Goal: Task Accomplishment & Management: Use online tool/utility

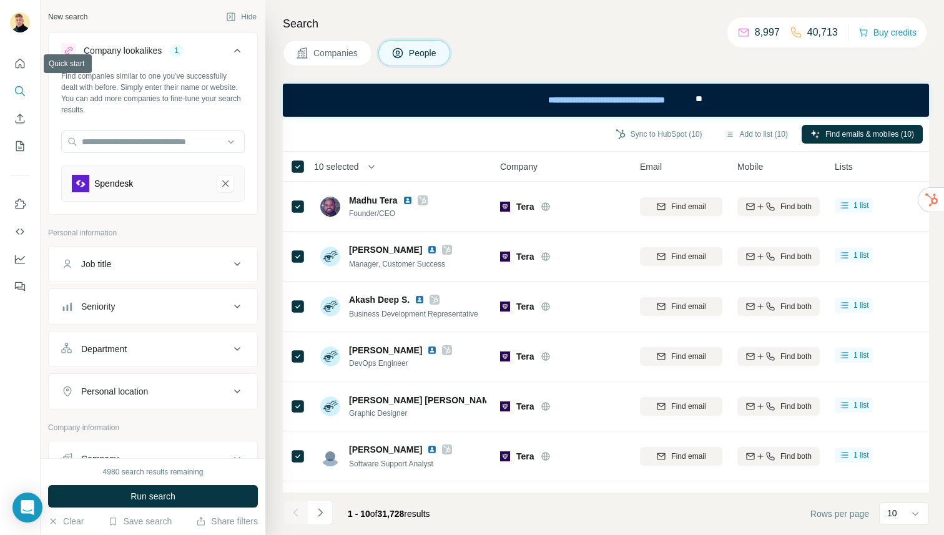
scroll to position [0, 4]
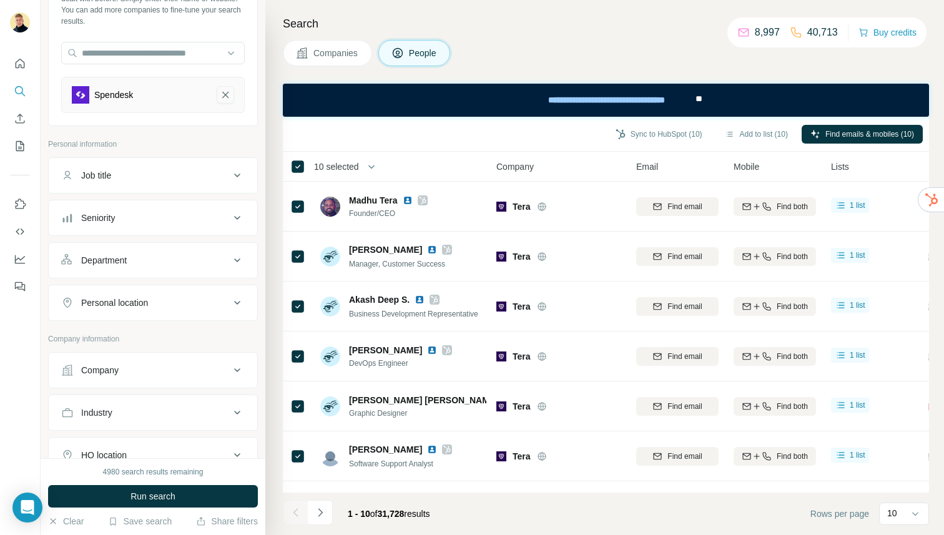
click at [225, 93] on icon "Spendesk-remove-button" at bounding box center [225, 95] width 11 height 12
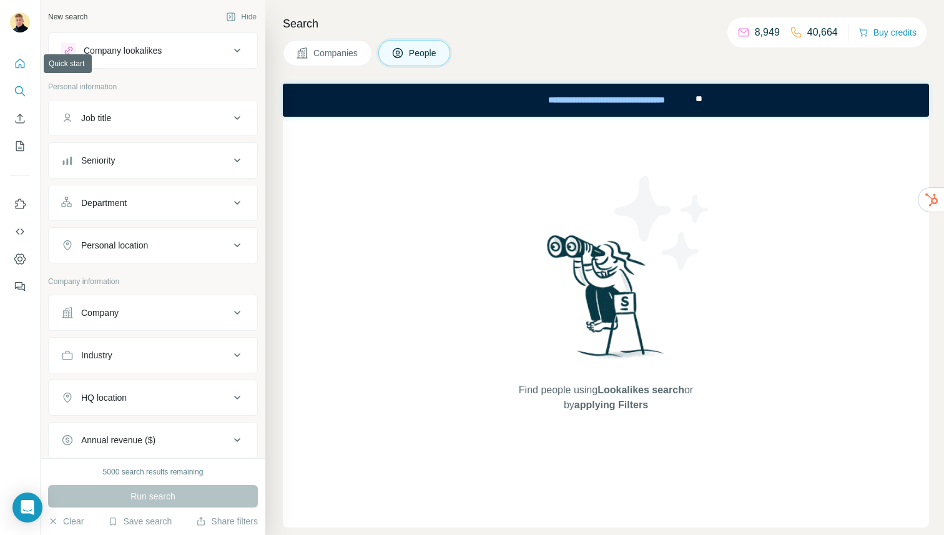
click at [21, 63] on icon "Quick start" at bounding box center [20, 63] width 12 height 12
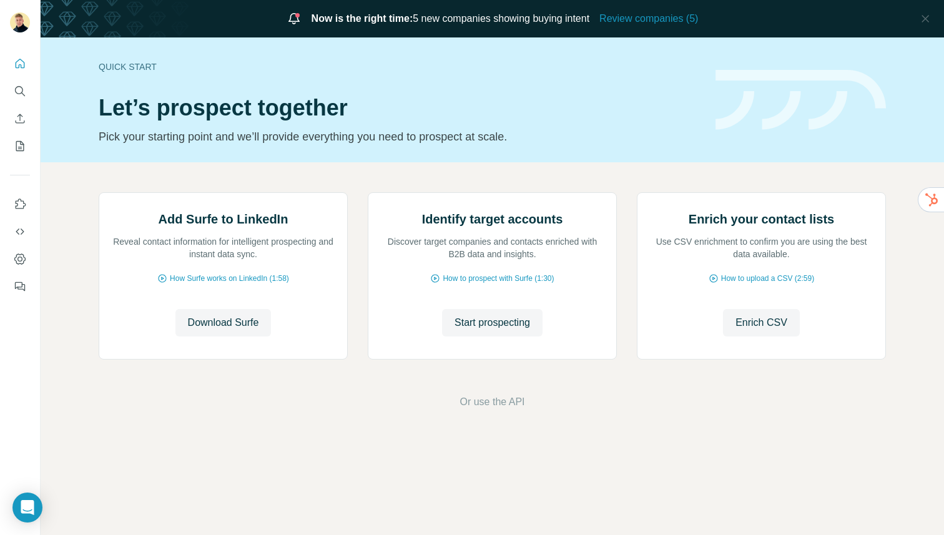
scroll to position [42, 0]
click at [14, 89] on icon "Search" at bounding box center [20, 91] width 12 height 12
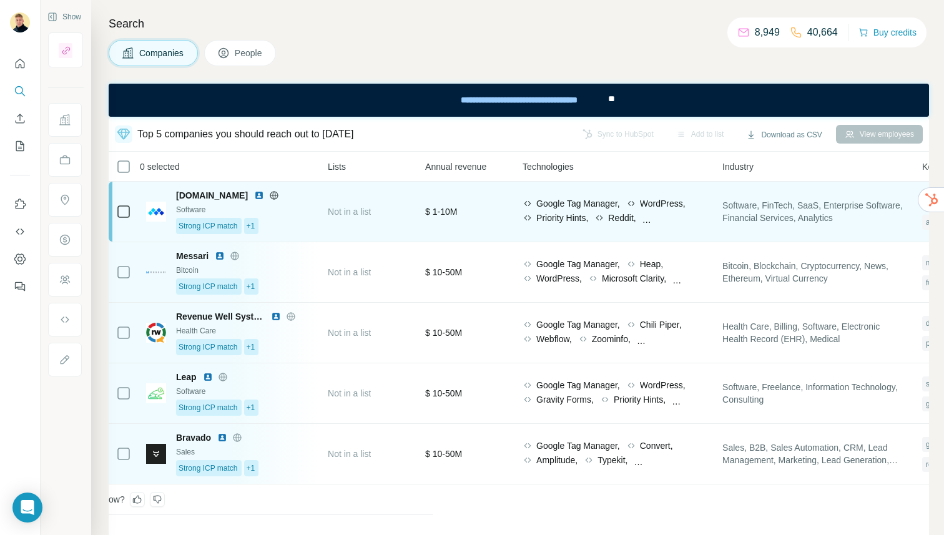
scroll to position [0, 493]
click at [332, 210] on span "Not in a list" at bounding box center [352, 212] width 43 height 10
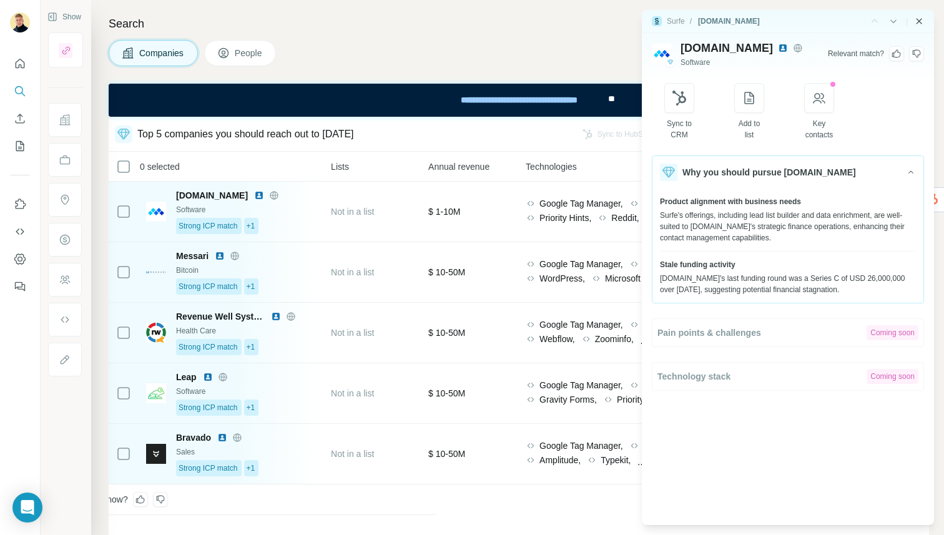
click at [919, 23] on icon "Close side panel" at bounding box center [919, 21] width 10 height 10
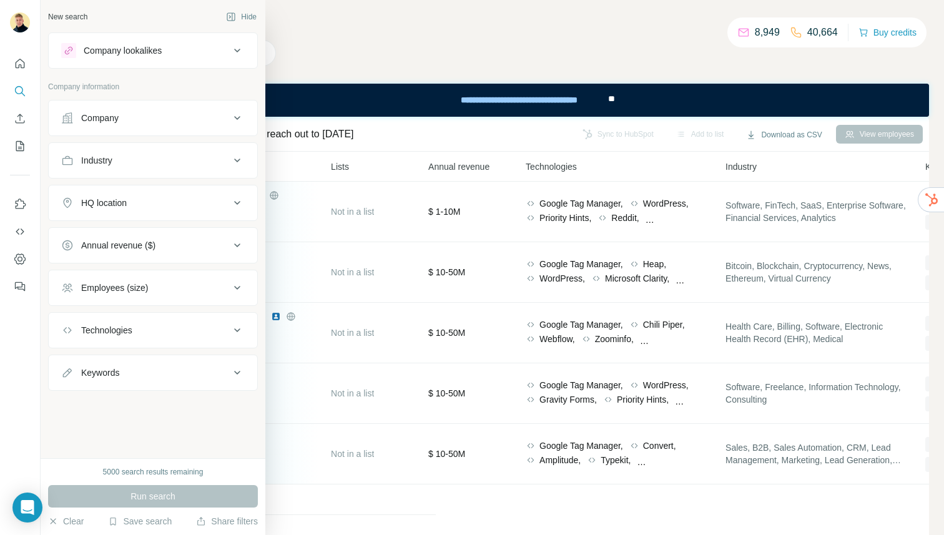
click at [169, 47] on div "Company lookalikes" at bounding box center [145, 50] width 169 height 15
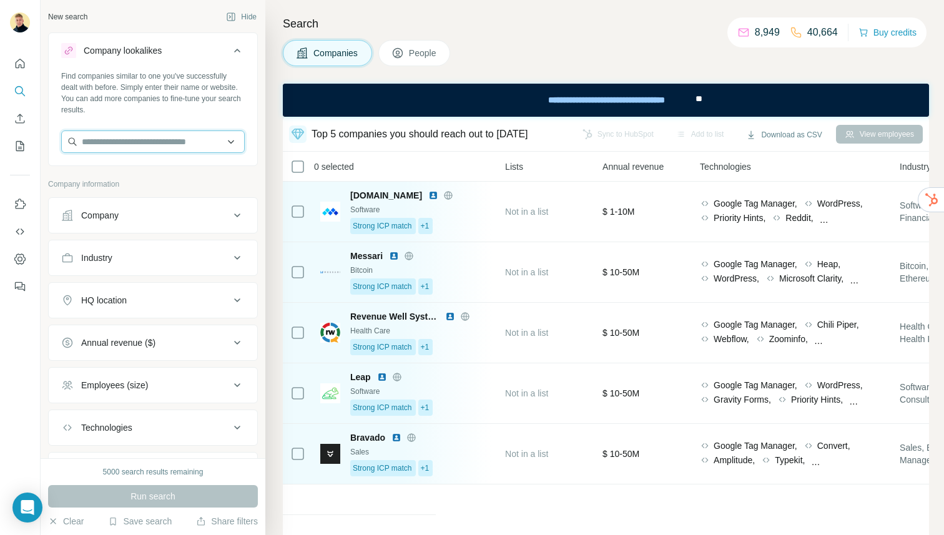
click at [125, 143] on input "text" at bounding box center [152, 141] width 183 height 22
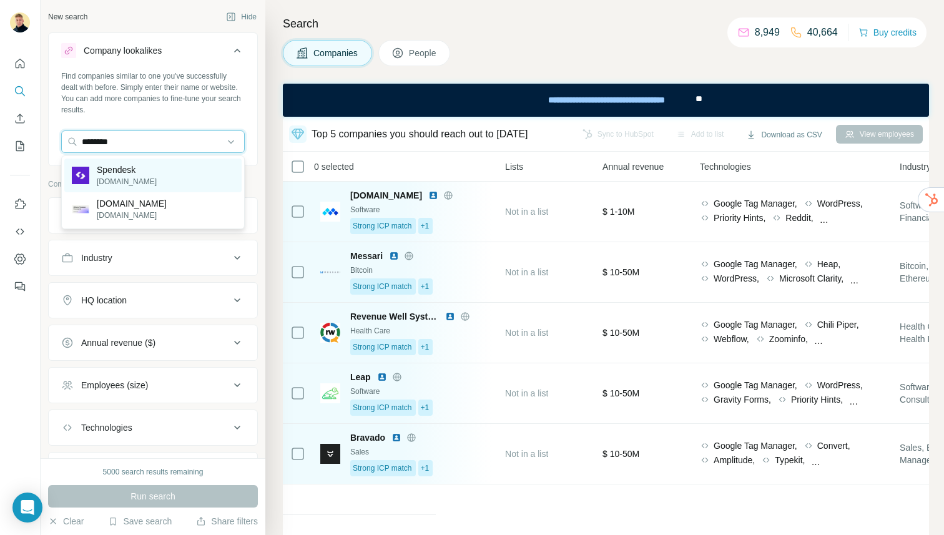
type input "********"
click at [146, 171] on div "Spendesk [DOMAIN_NAME]" at bounding box center [152, 176] width 177 height 34
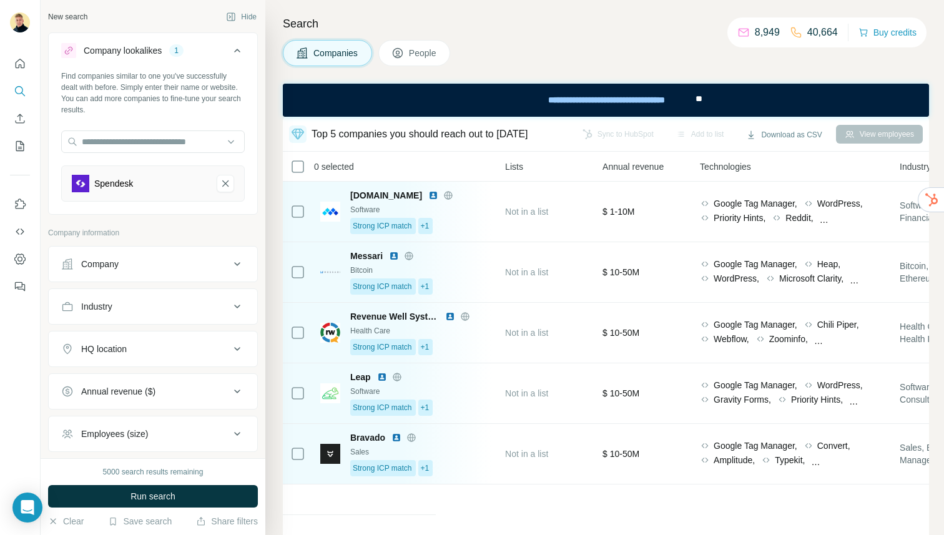
click at [135, 497] on span "Run search" at bounding box center [152, 496] width 45 height 12
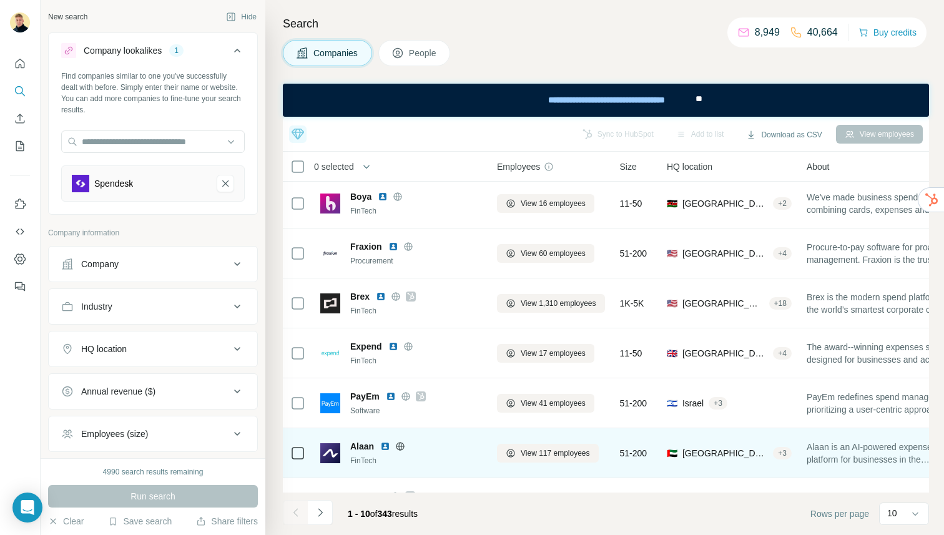
scroll to position [0, 3]
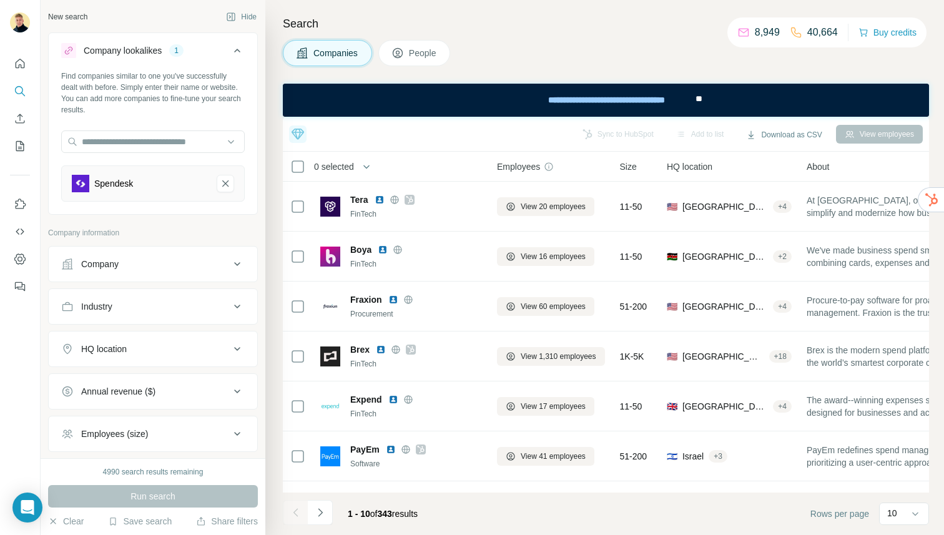
click at [434, 55] on span "People" at bounding box center [423, 53] width 29 height 12
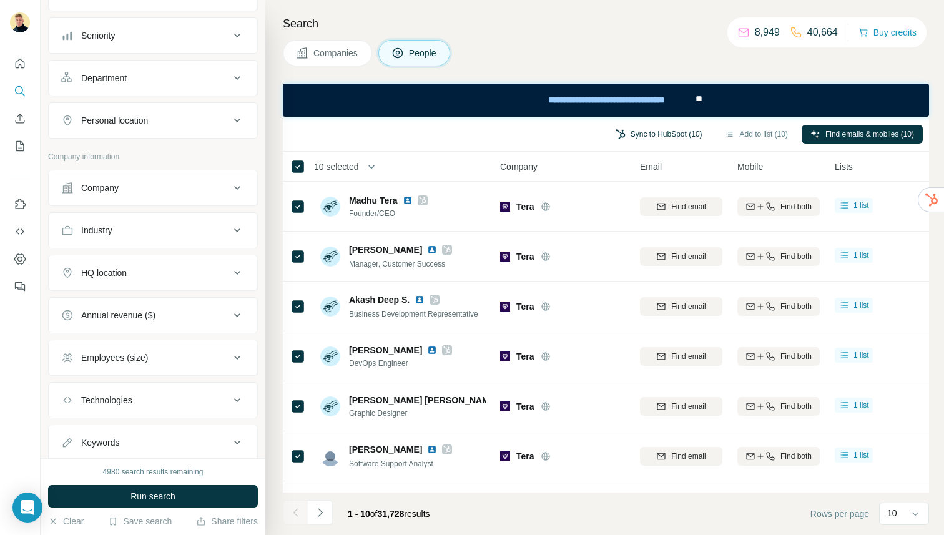
click at [672, 136] on button "Sync to HubSpot (10)" at bounding box center [659, 134] width 104 height 19
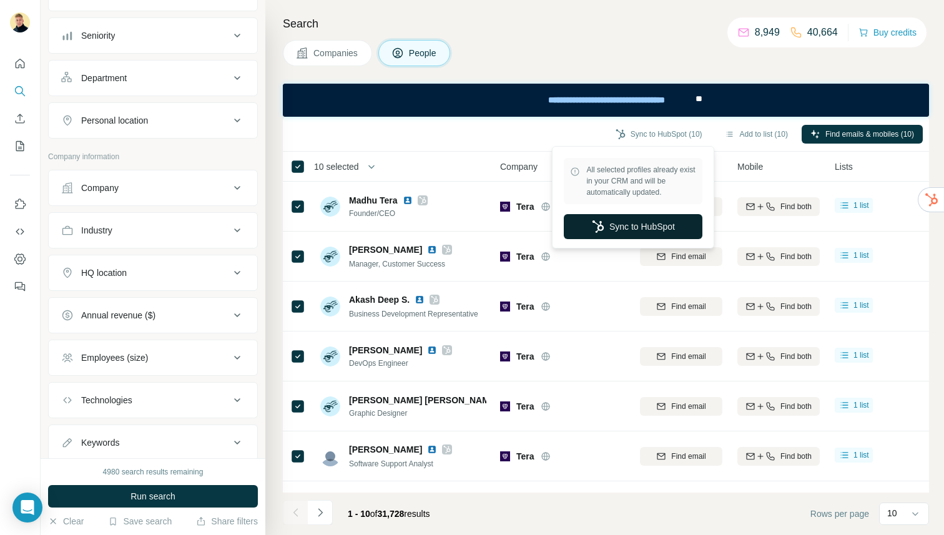
click at [613, 222] on button "Sync to HubSpot" at bounding box center [633, 226] width 139 height 25
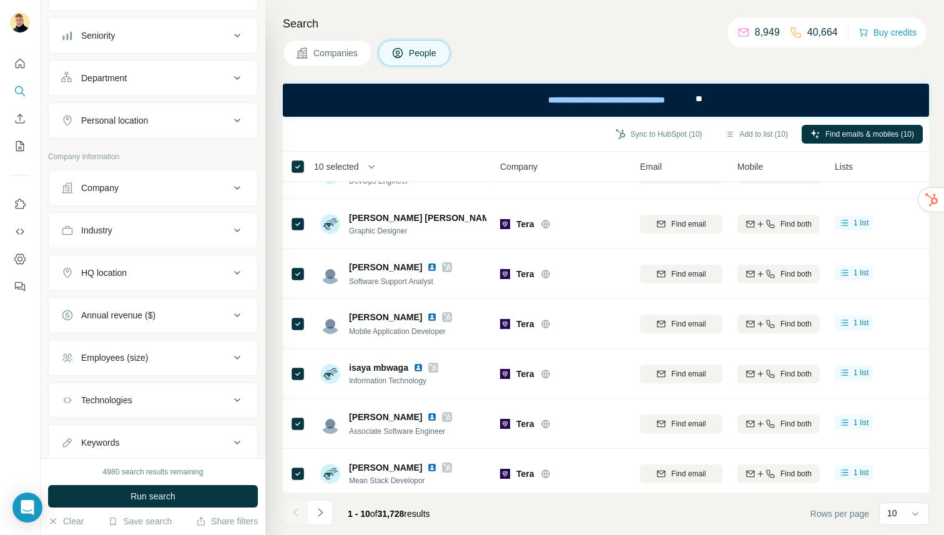
scroll to position [188, 0]
